Goal: Transaction & Acquisition: Purchase product/service

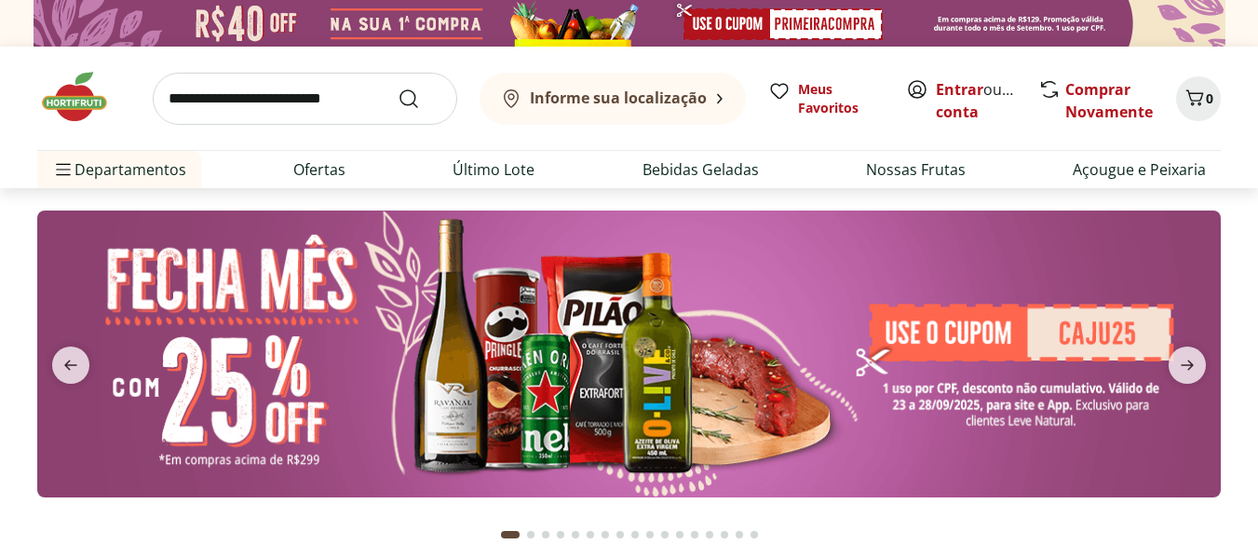
click at [672, 98] on b "Informe sua localização" at bounding box center [618, 98] width 177 height 20
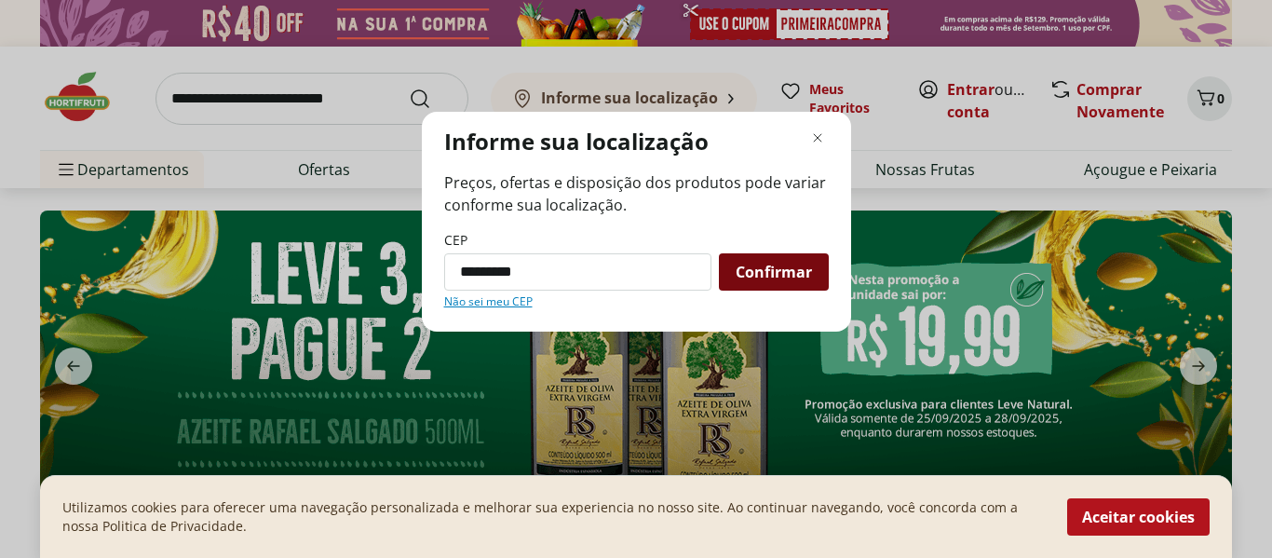
type input "*********"
click at [789, 287] on div "Confirmar" at bounding box center [774, 271] width 110 height 37
click at [783, 277] on span "Confirmar" at bounding box center [774, 272] width 76 height 15
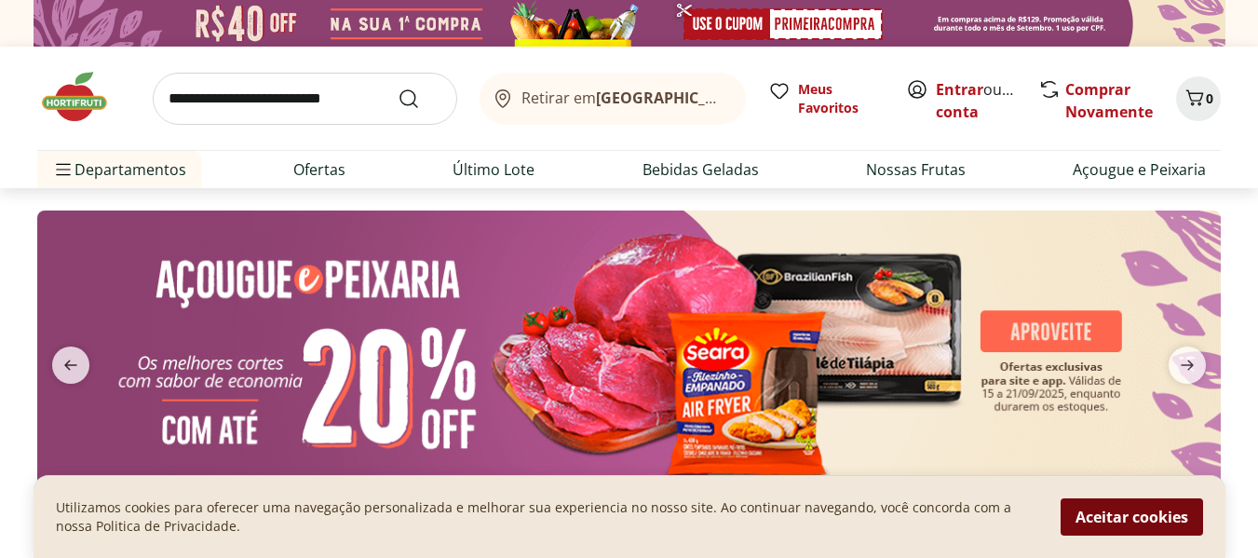
click at [1169, 524] on button "Aceitar cookies" at bounding box center [1132, 516] width 143 height 37
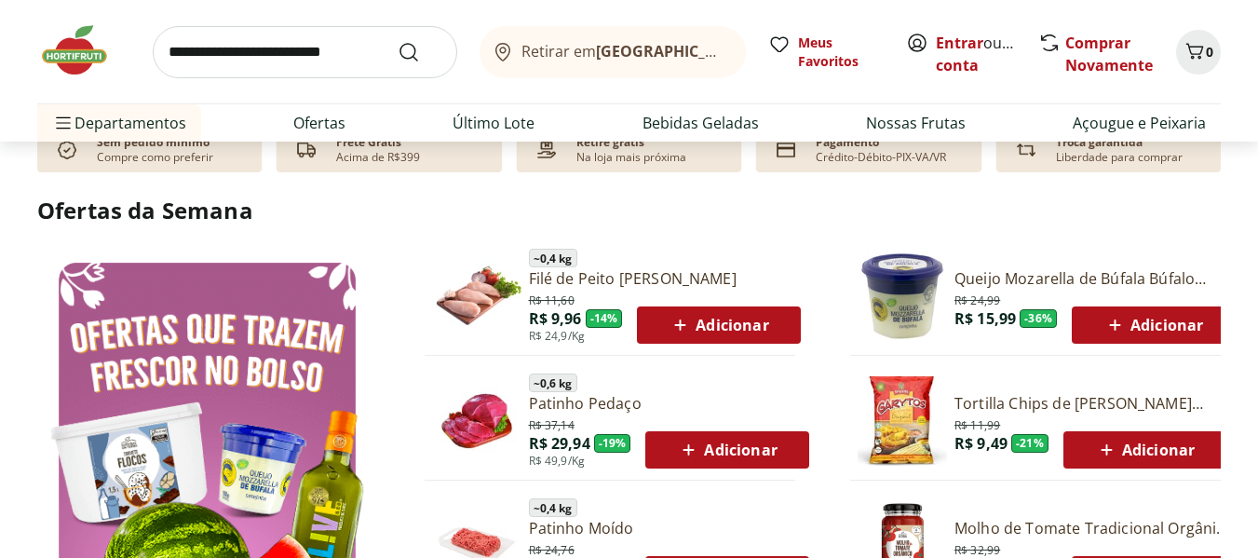
scroll to position [932, 0]
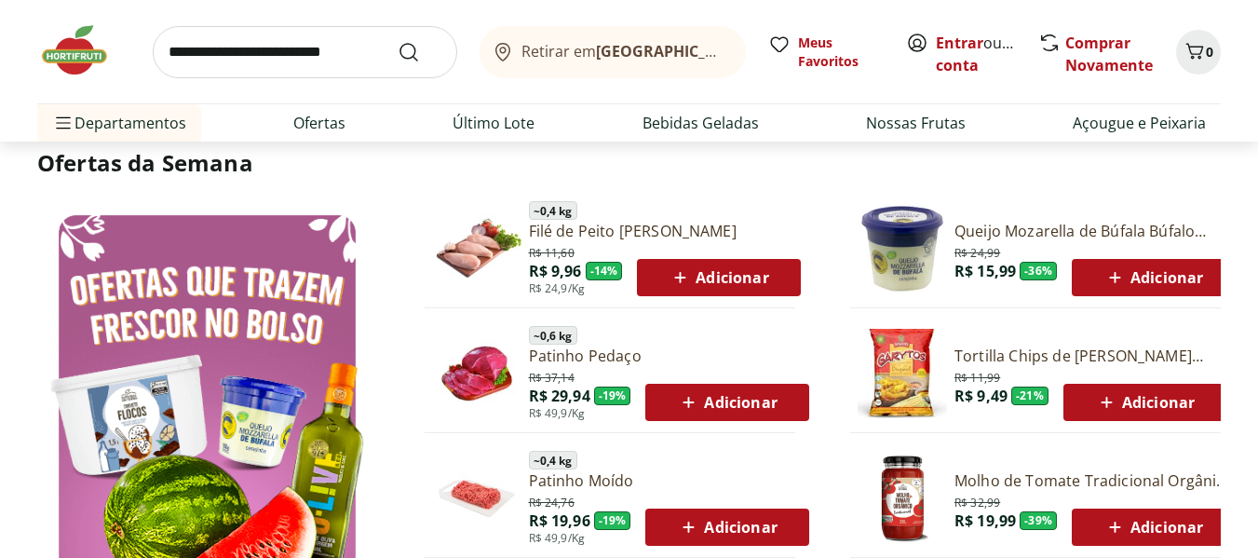
click at [310, 48] on input "search" at bounding box center [305, 52] width 305 height 52
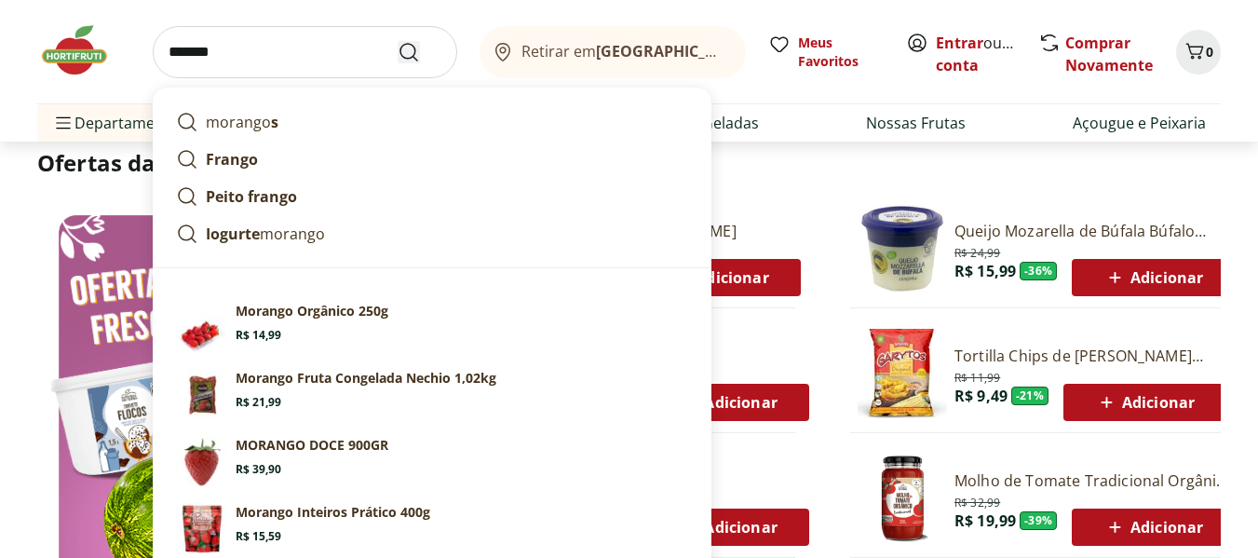
type input "*******"
click at [408, 54] on icon "Submit Search" at bounding box center [409, 52] width 22 height 22
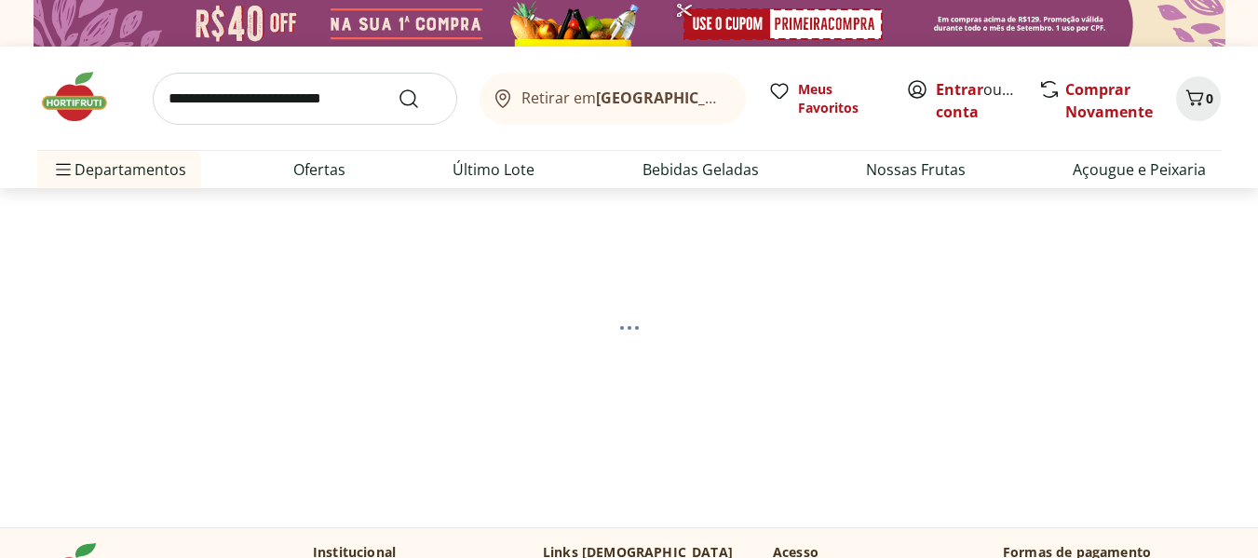
select select "**********"
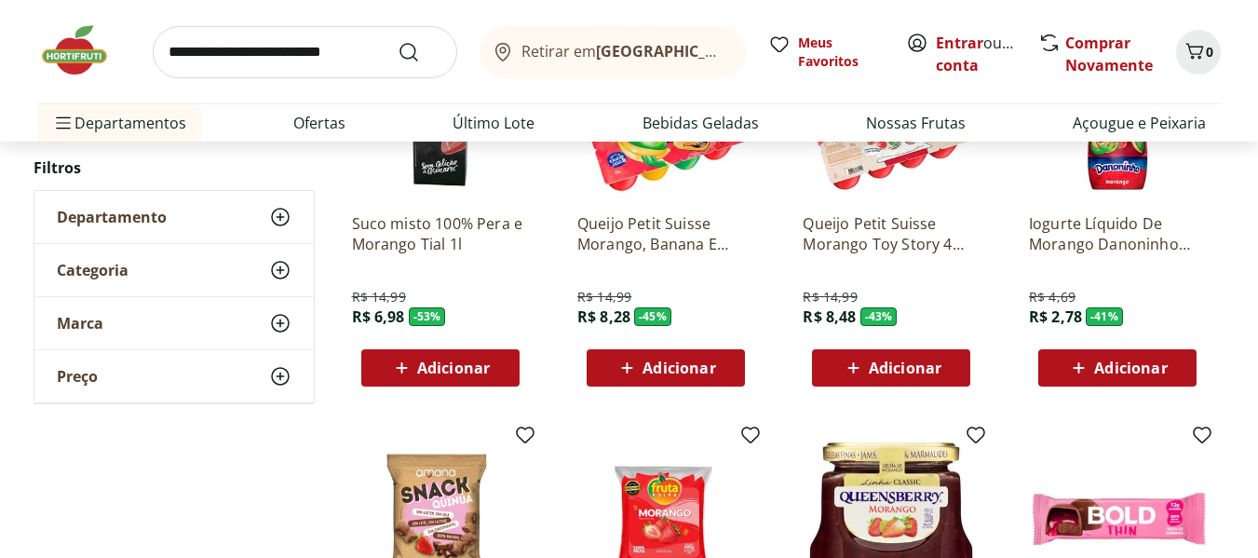
scroll to position [373, 0]
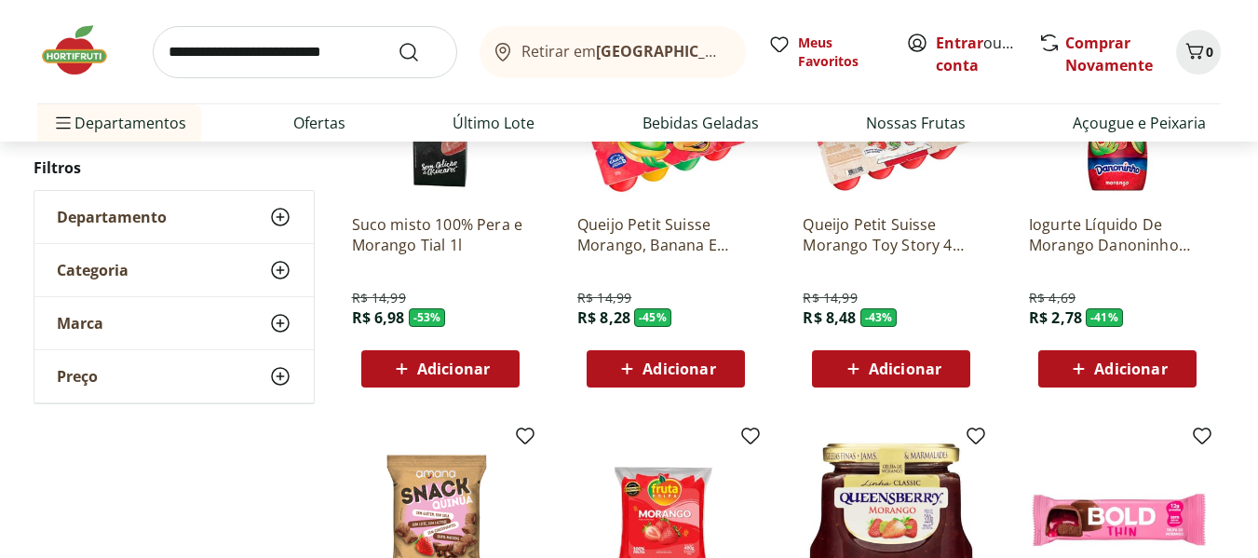
click at [275, 268] on icon at bounding box center [280, 270] width 22 height 22
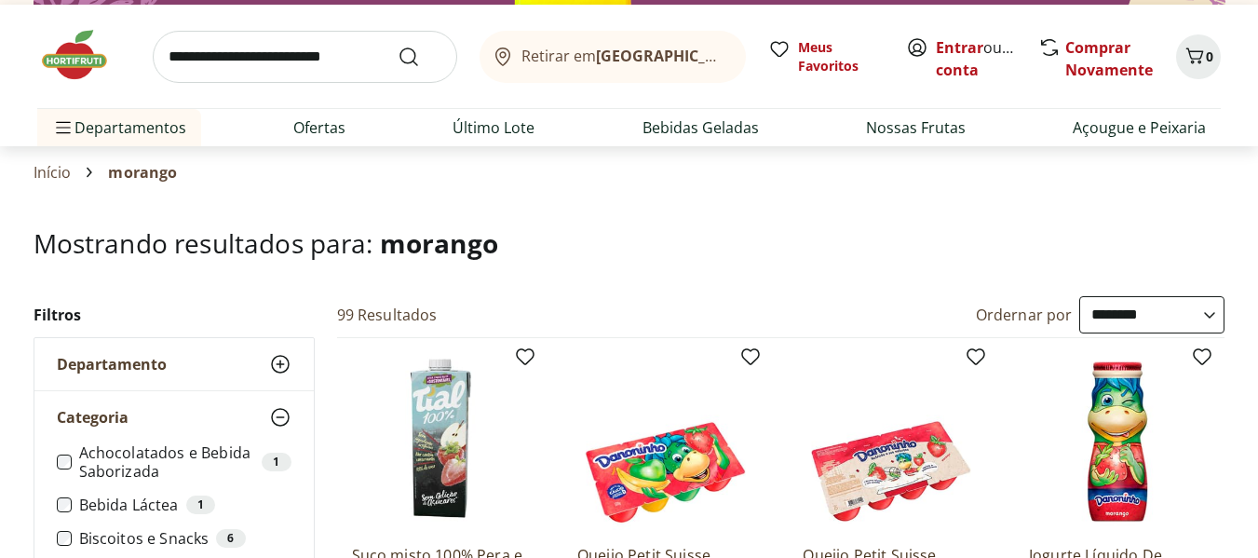
scroll to position [0, 0]
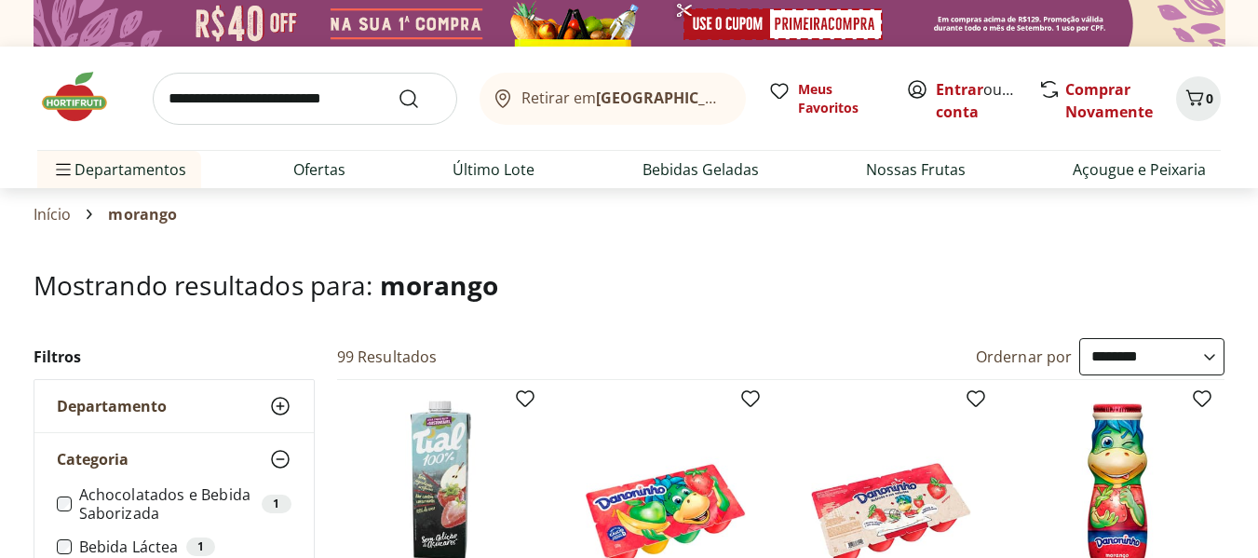
click at [279, 330] on header "Mostrando resultados para: morango" at bounding box center [630, 303] width 1192 height 67
click at [71, 103] on img at bounding box center [83, 97] width 93 height 56
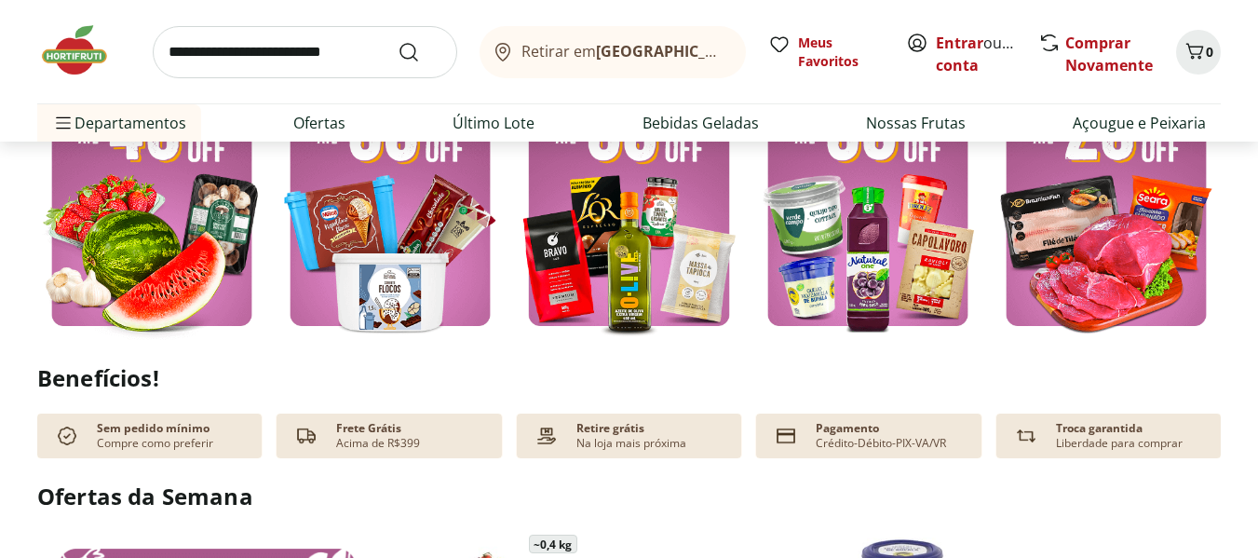
scroll to position [652, 0]
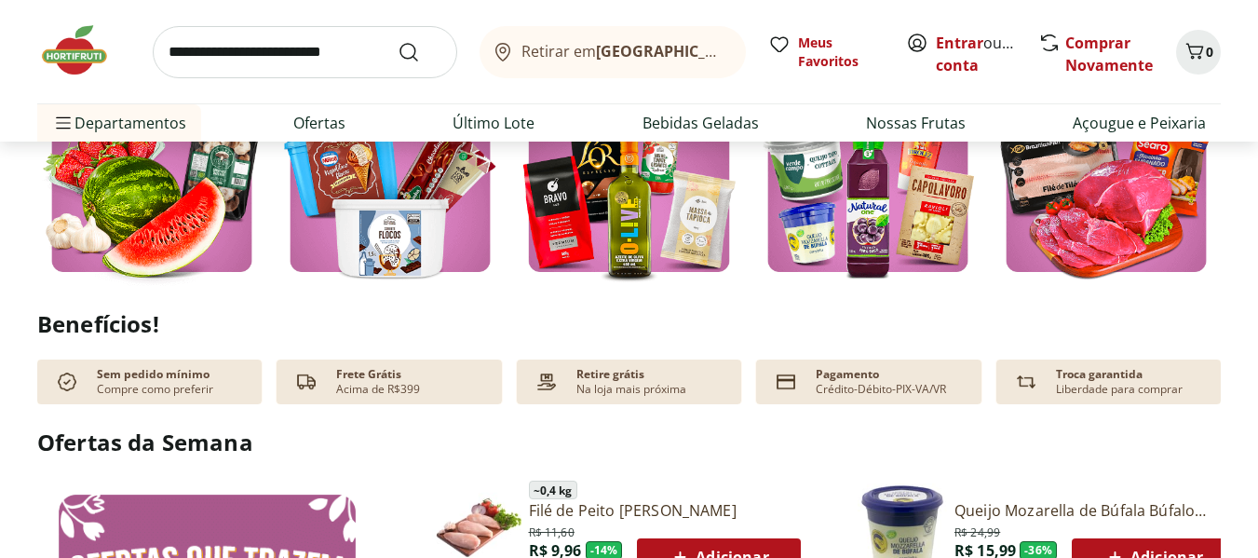
click at [159, 197] on img at bounding box center [151, 133] width 229 height 306
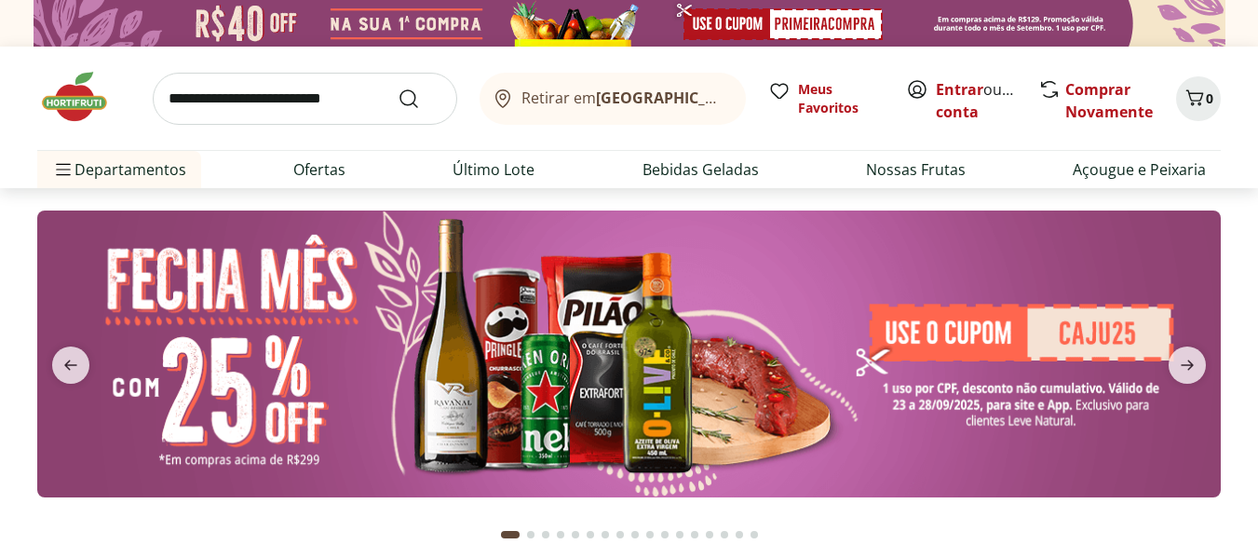
select select "**********"
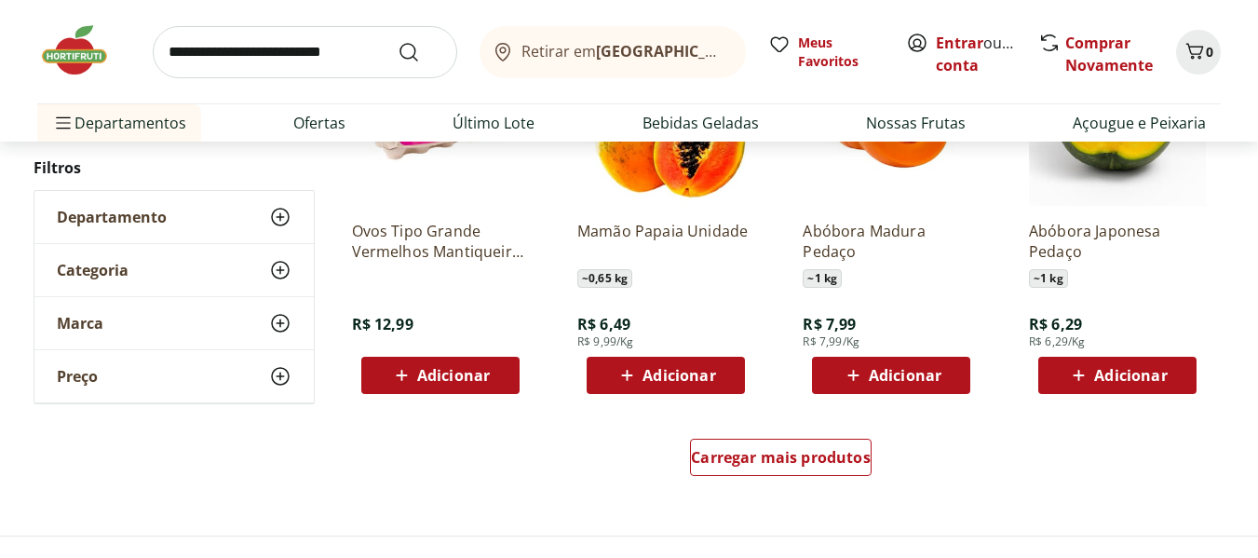
scroll to position [1211, 0]
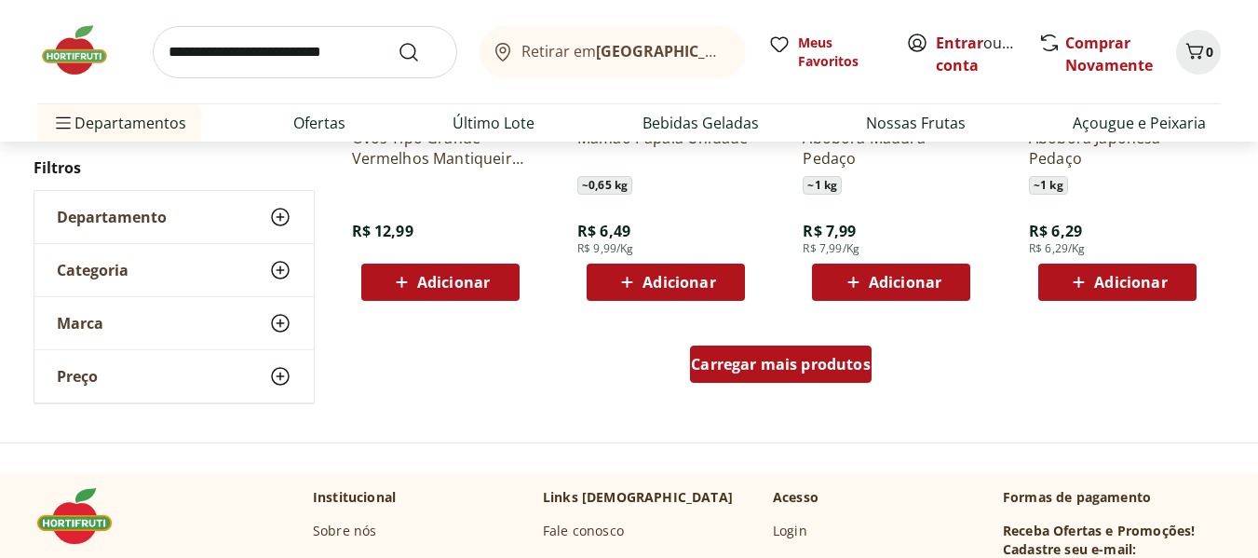
click at [758, 366] on span "Carregar mais produtos" at bounding box center [781, 364] width 180 height 15
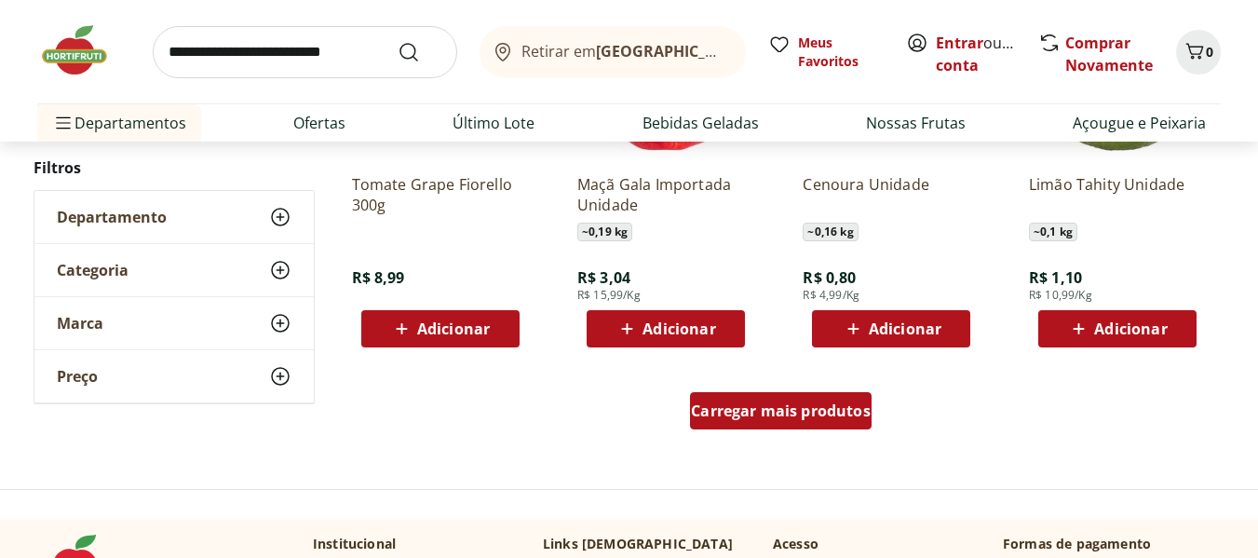
scroll to position [2422, 0]
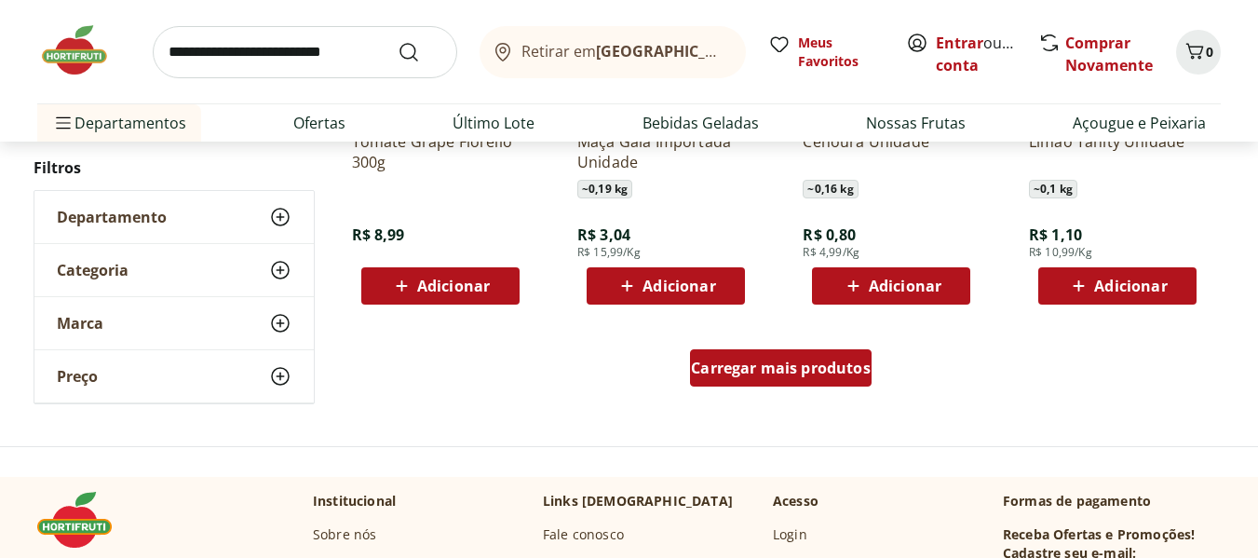
click at [758, 366] on span "Carregar mais produtos" at bounding box center [781, 367] width 180 height 15
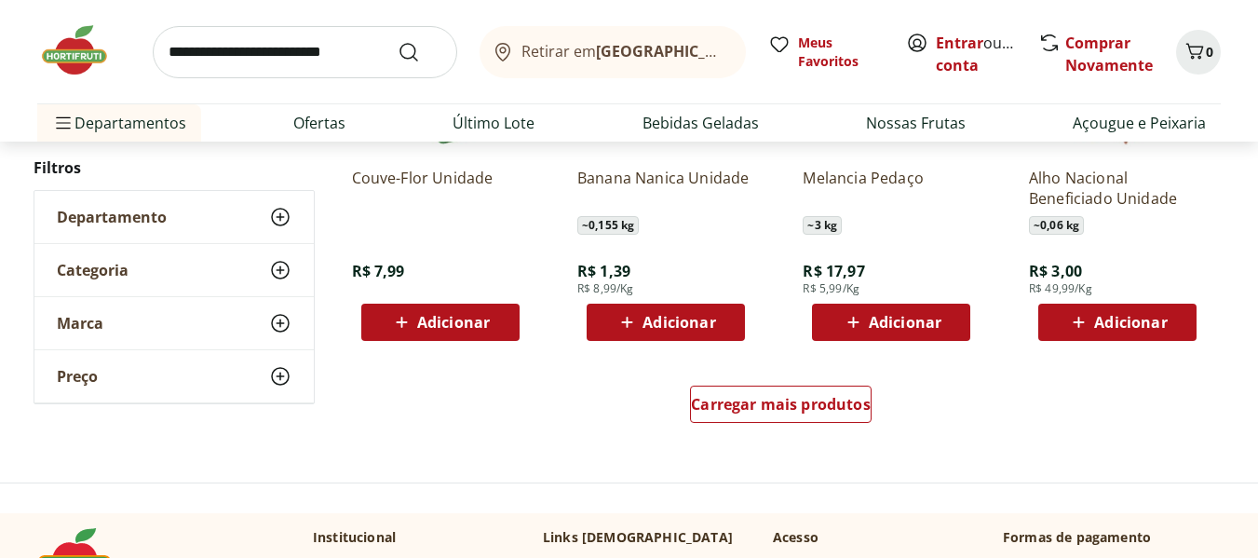
scroll to position [3633, 0]
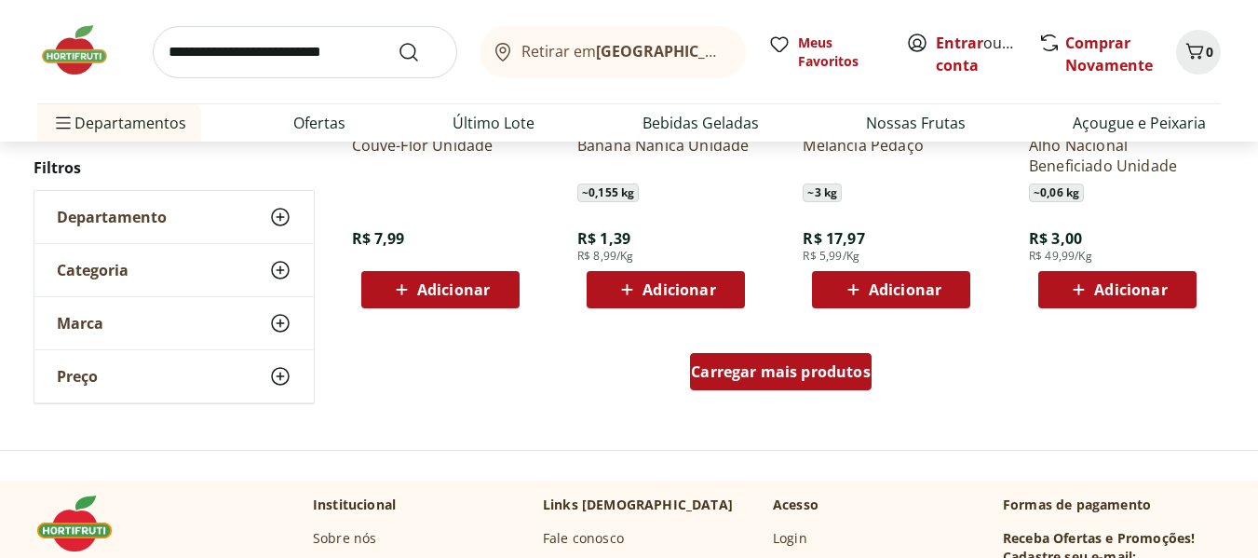
click at [735, 377] on span "Carregar mais produtos" at bounding box center [781, 371] width 180 height 15
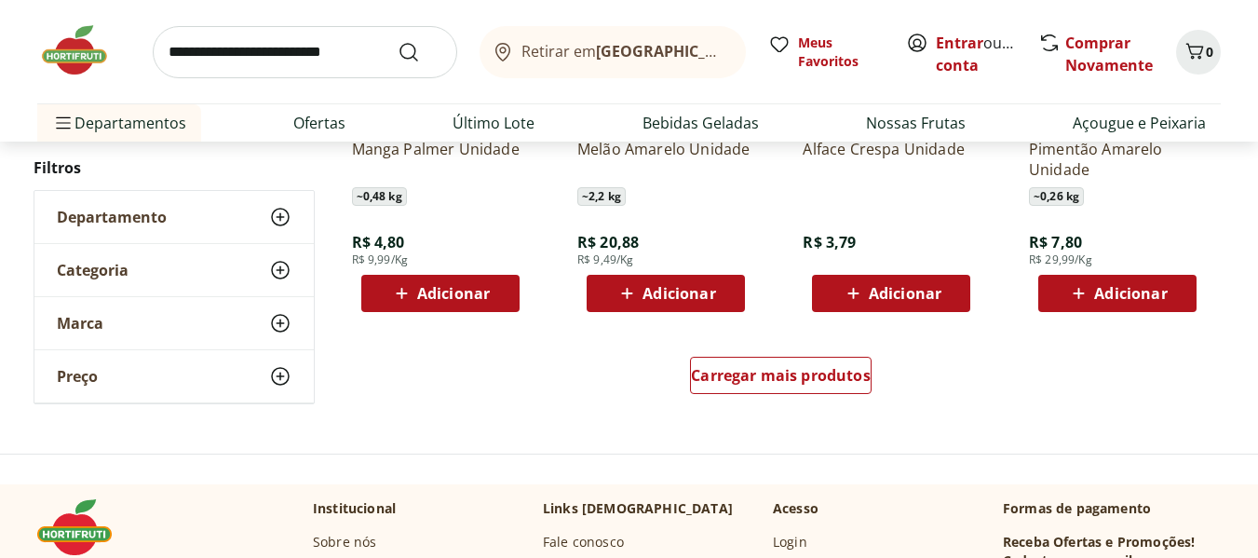
scroll to position [4937, 0]
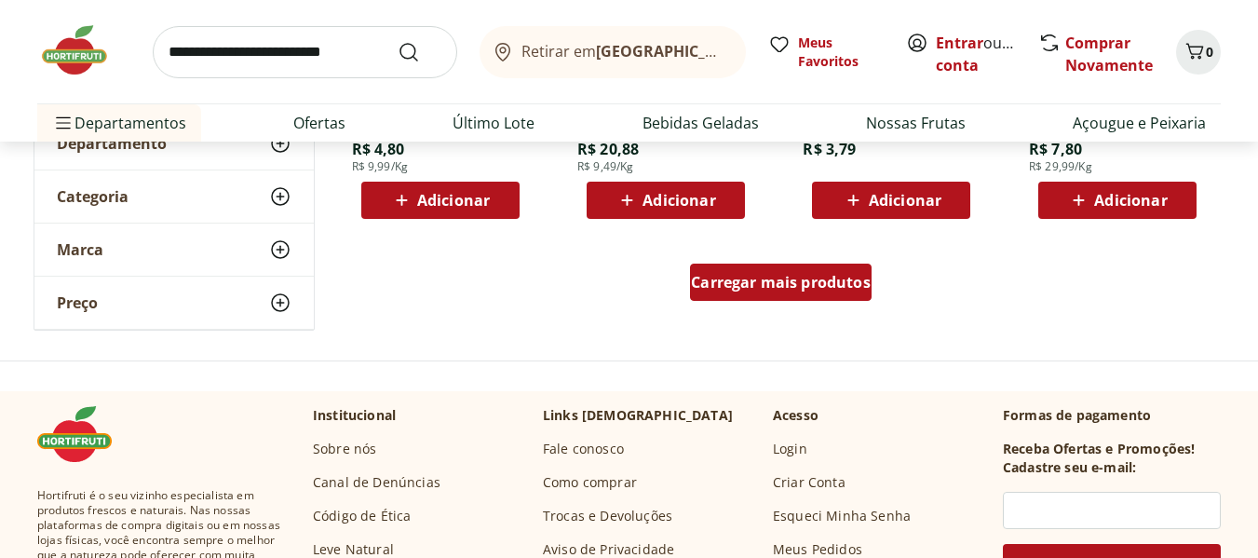
click at [772, 296] on div "Carregar mais produtos" at bounding box center [781, 282] width 182 height 37
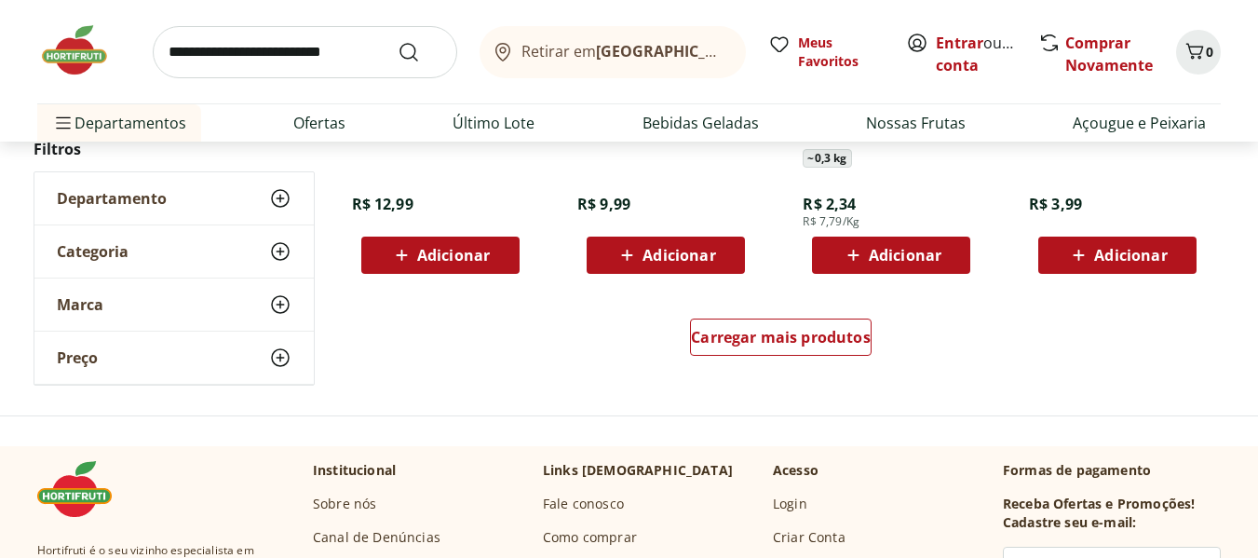
scroll to position [6148, 0]
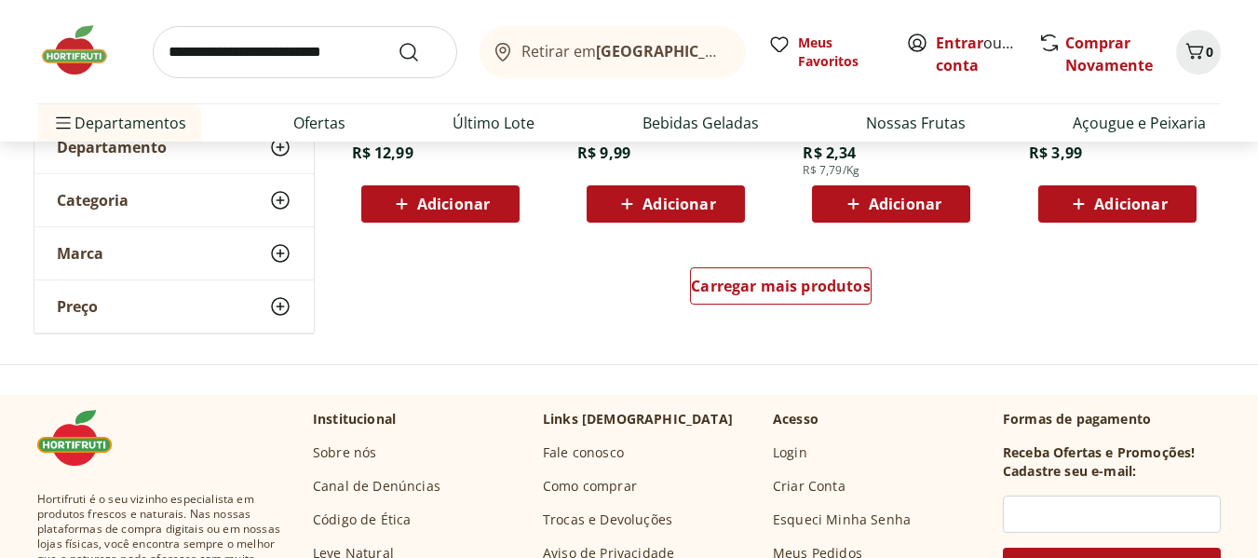
click at [340, 55] on input "search" at bounding box center [305, 52] width 305 height 52
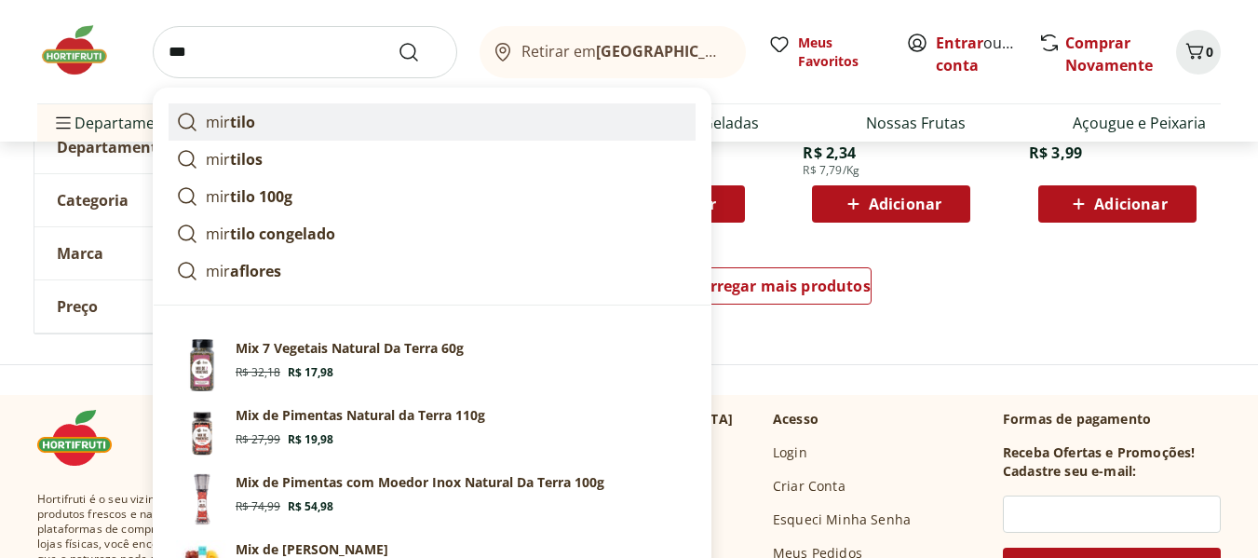
click at [287, 113] on link "mir tilo" at bounding box center [432, 121] width 527 height 37
type input "*******"
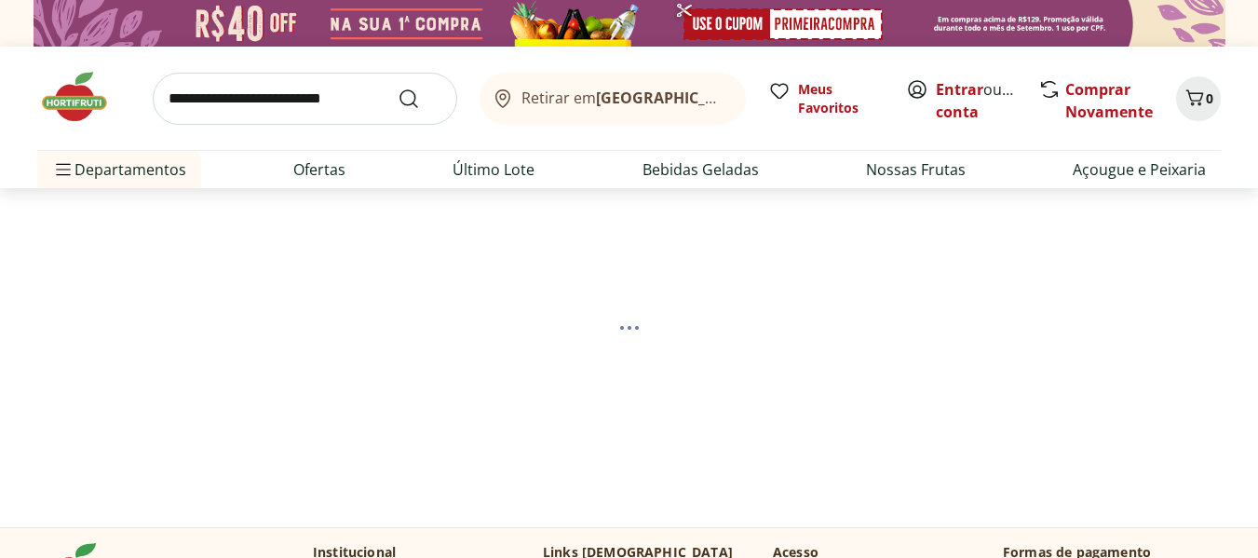
select select "**********"
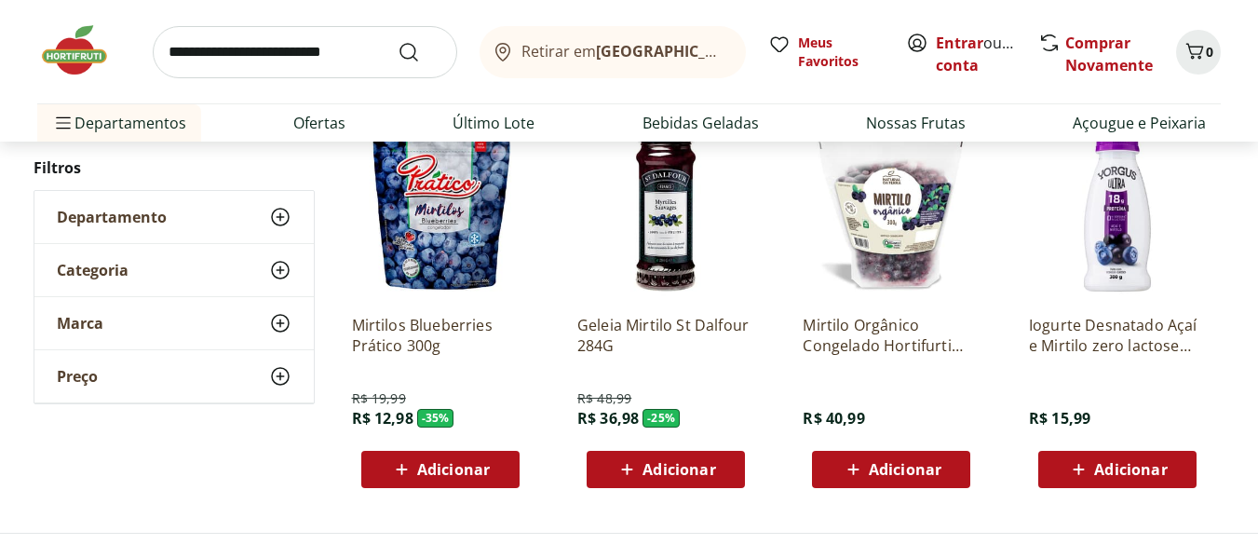
scroll to position [279, 0]
